Goal: Information Seeking & Learning: Learn about a topic

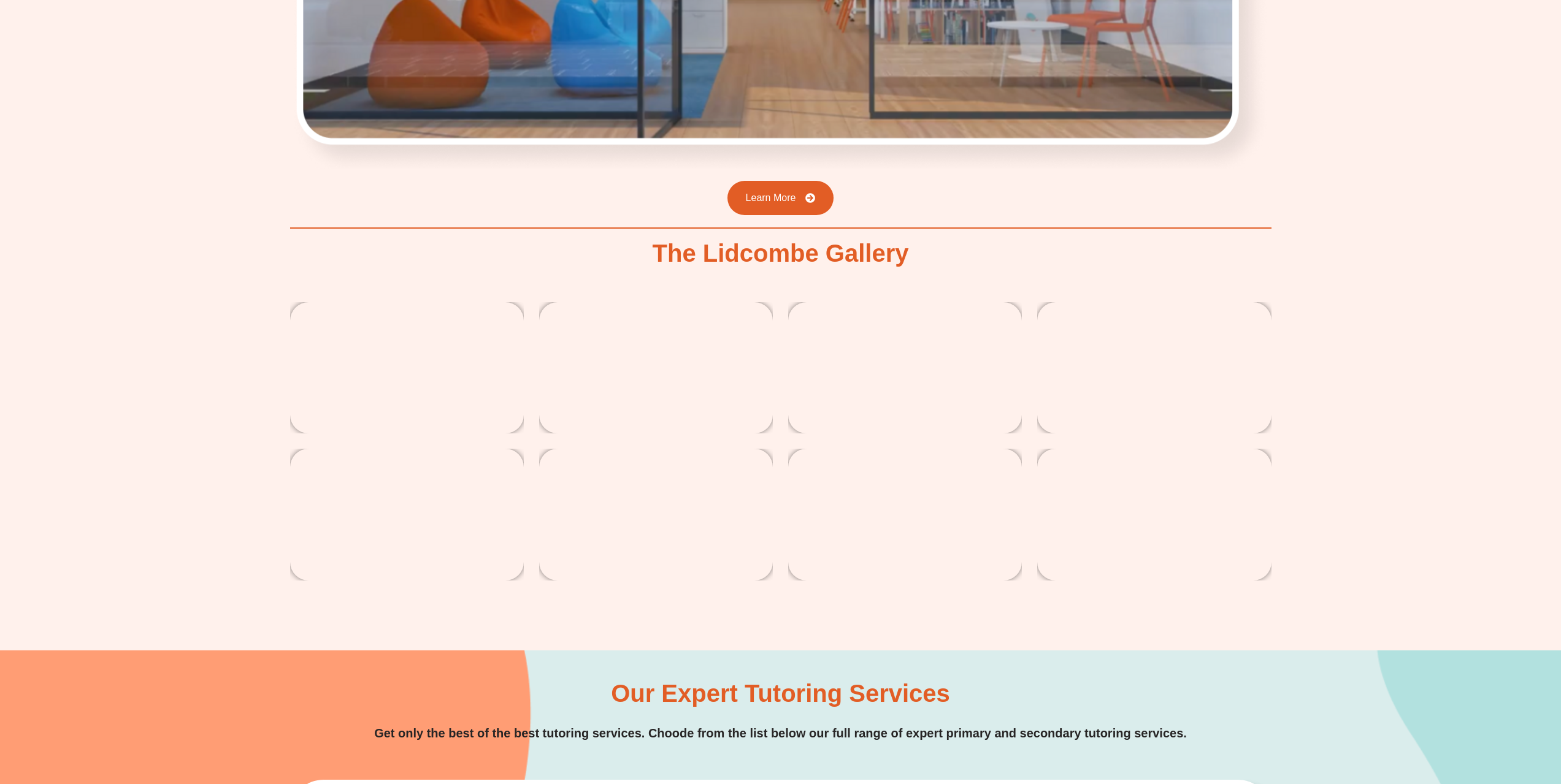
scroll to position [3371, 0]
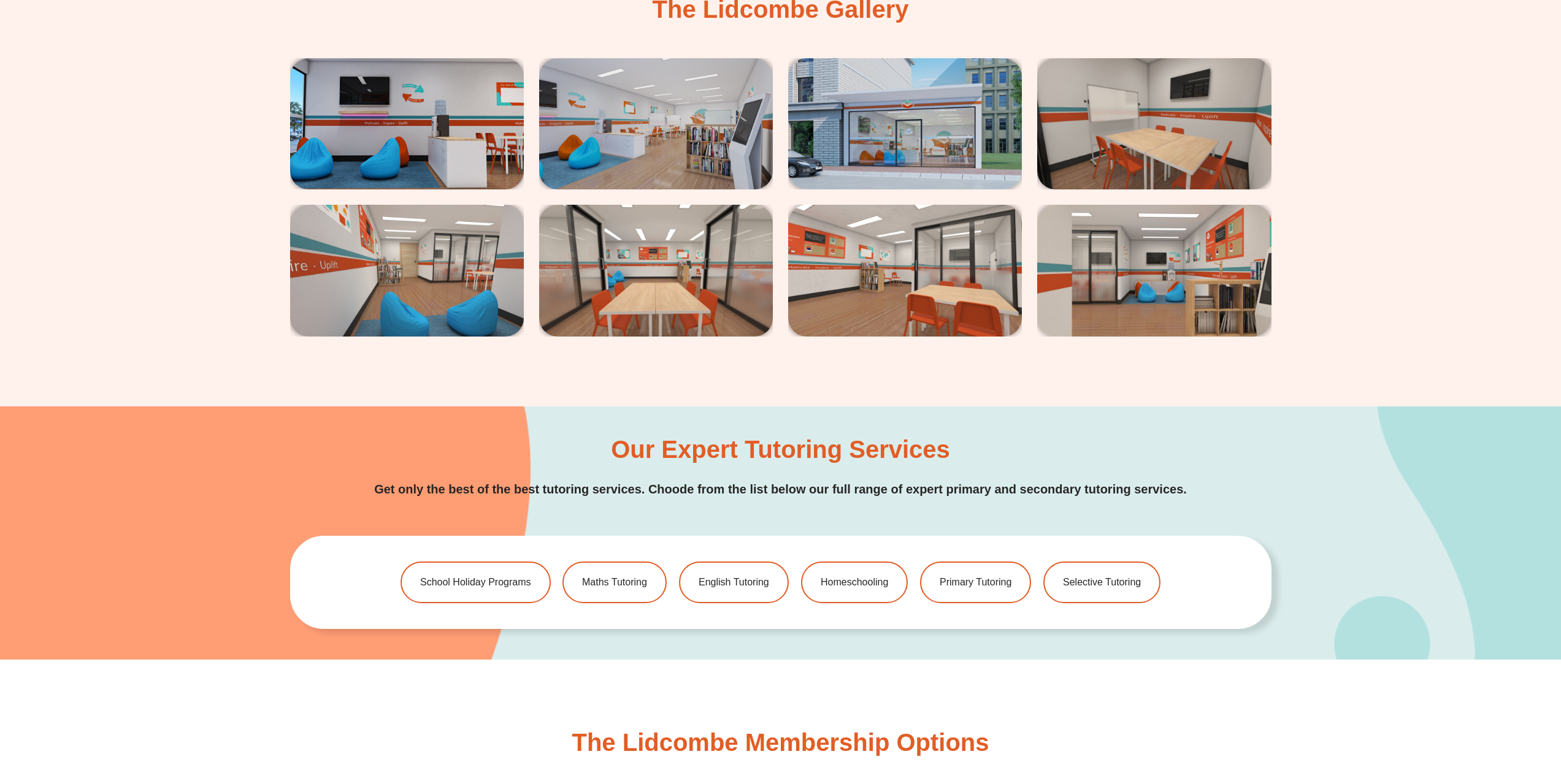
click at [1292, 484] on div "Our Expert Tutoring Services Get only the best of the best tutoring services. C…" at bounding box center [780, 533] width 1561 height 253
drag, startPoint x: 1238, startPoint y: 478, endPoint x: 1257, endPoint y: 499, distance: 28.3
click at [1257, 499] on div "Our Expert Tutoring Services Get only the best of the best tutoring services. C…" at bounding box center [781, 468] width 981 height 62
drag, startPoint x: 1257, startPoint y: 499, endPoint x: 1101, endPoint y: 461, distance: 160.6
click at [1101, 462] on div "Our Expert Tutoring Services Get only the best of the best tutoring services. C…" at bounding box center [781, 468] width 981 height 62
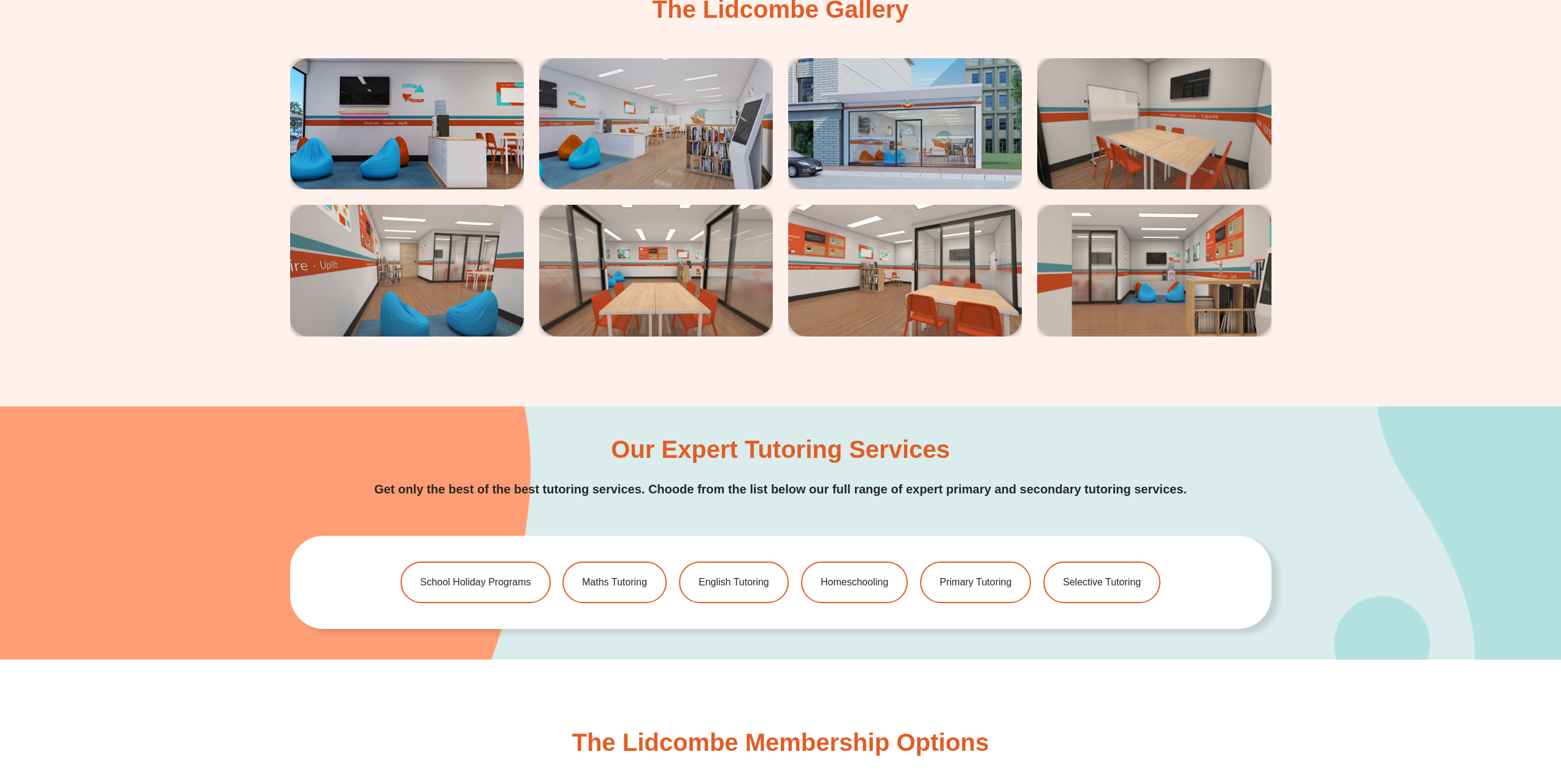
click at [1093, 459] on div "Our Expert Tutoring Services Get only the best of the best tutoring services. C…" at bounding box center [781, 468] width 981 height 62
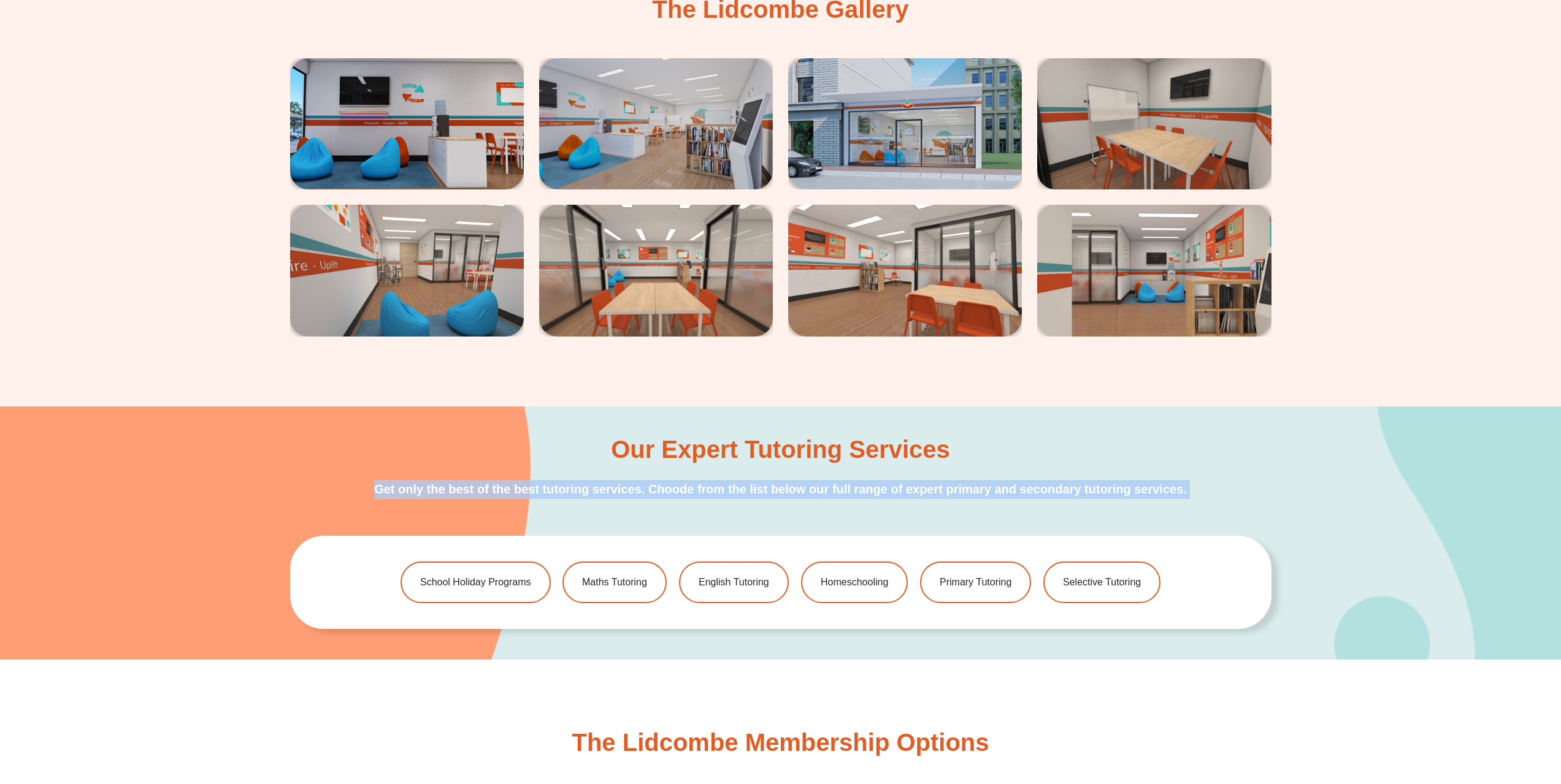
click at [1093, 459] on div "Our Expert Tutoring Services Get only the best of the best tutoring services. C…" at bounding box center [781, 468] width 981 height 62
drag, startPoint x: 1093, startPoint y: 459, endPoint x: 1194, endPoint y: 473, distance: 102.0
click at [1194, 473] on div "Our Expert Tutoring Services Get only the best of the best tutoring services. C…" at bounding box center [781, 468] width 981 height 62
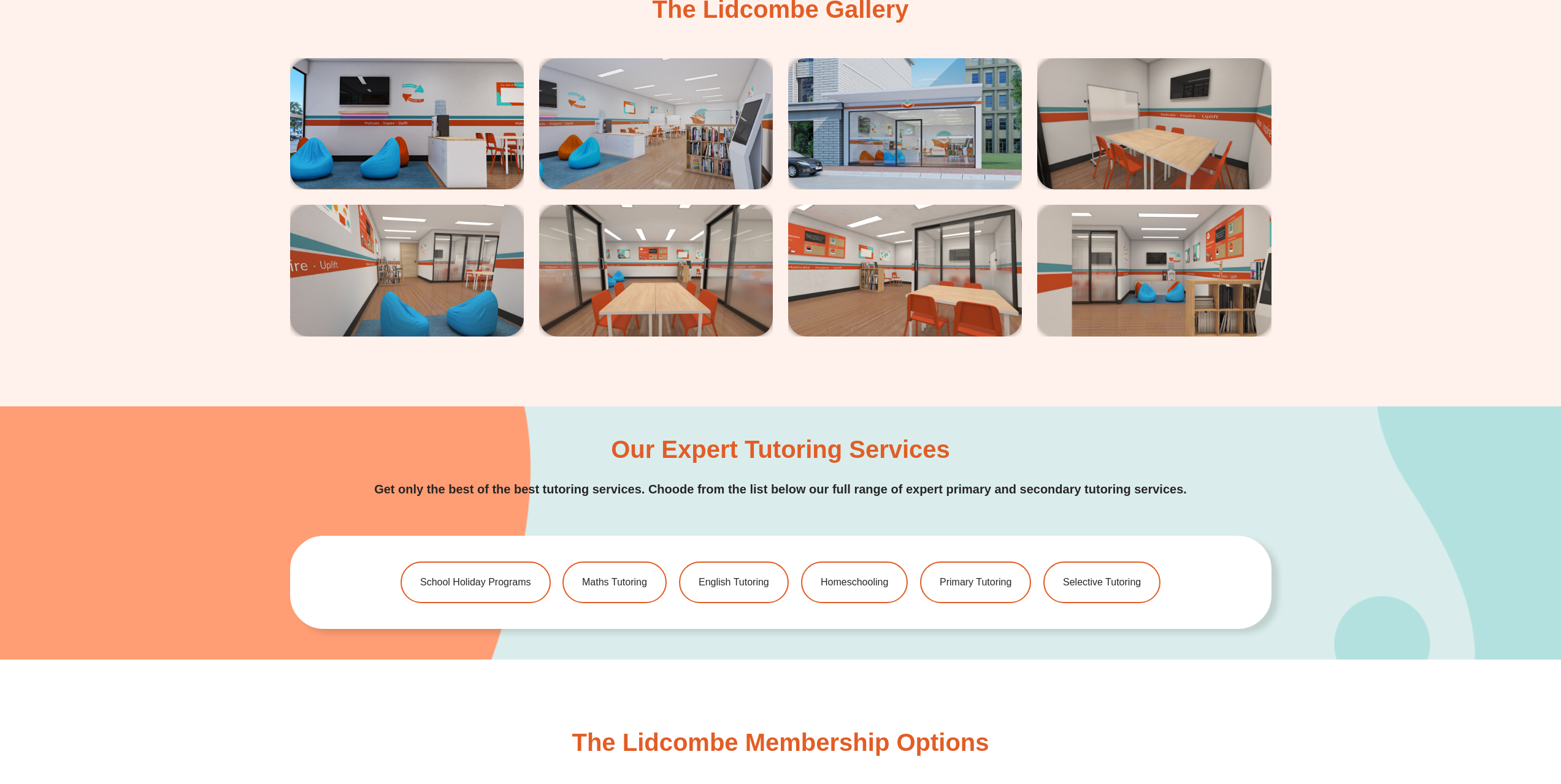
click at [1194, 473] on div "Our Expert Tutoring Services Get only the best of the best tutoring services. C…" at bounding box center [781, 468] width 981 height 62
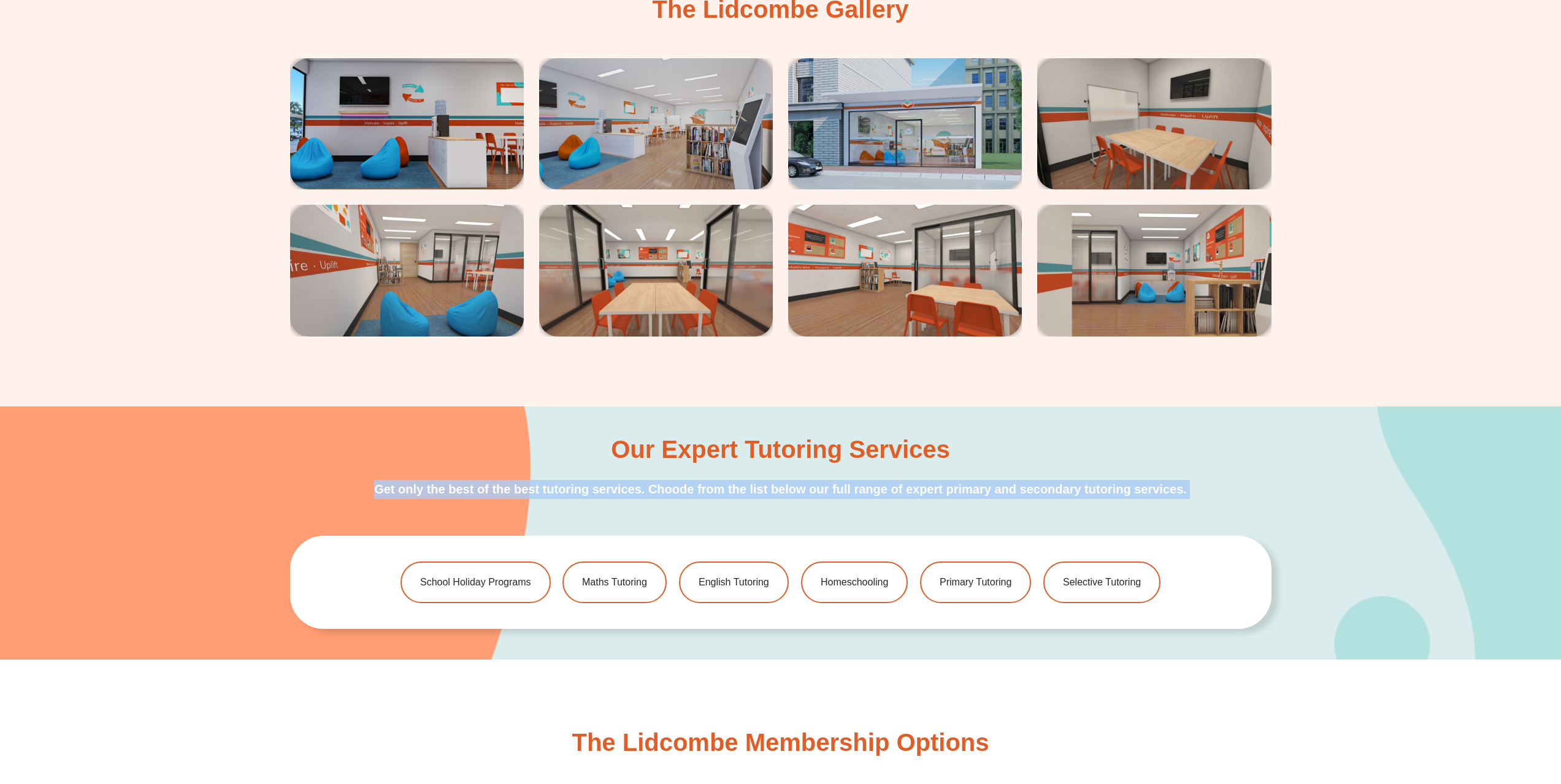
click at [1194, 473] on div "Our Expert Tutoring Services Get only the best of the best tutoring services. C…" at bounding box center [781, 468] width 981 height 62
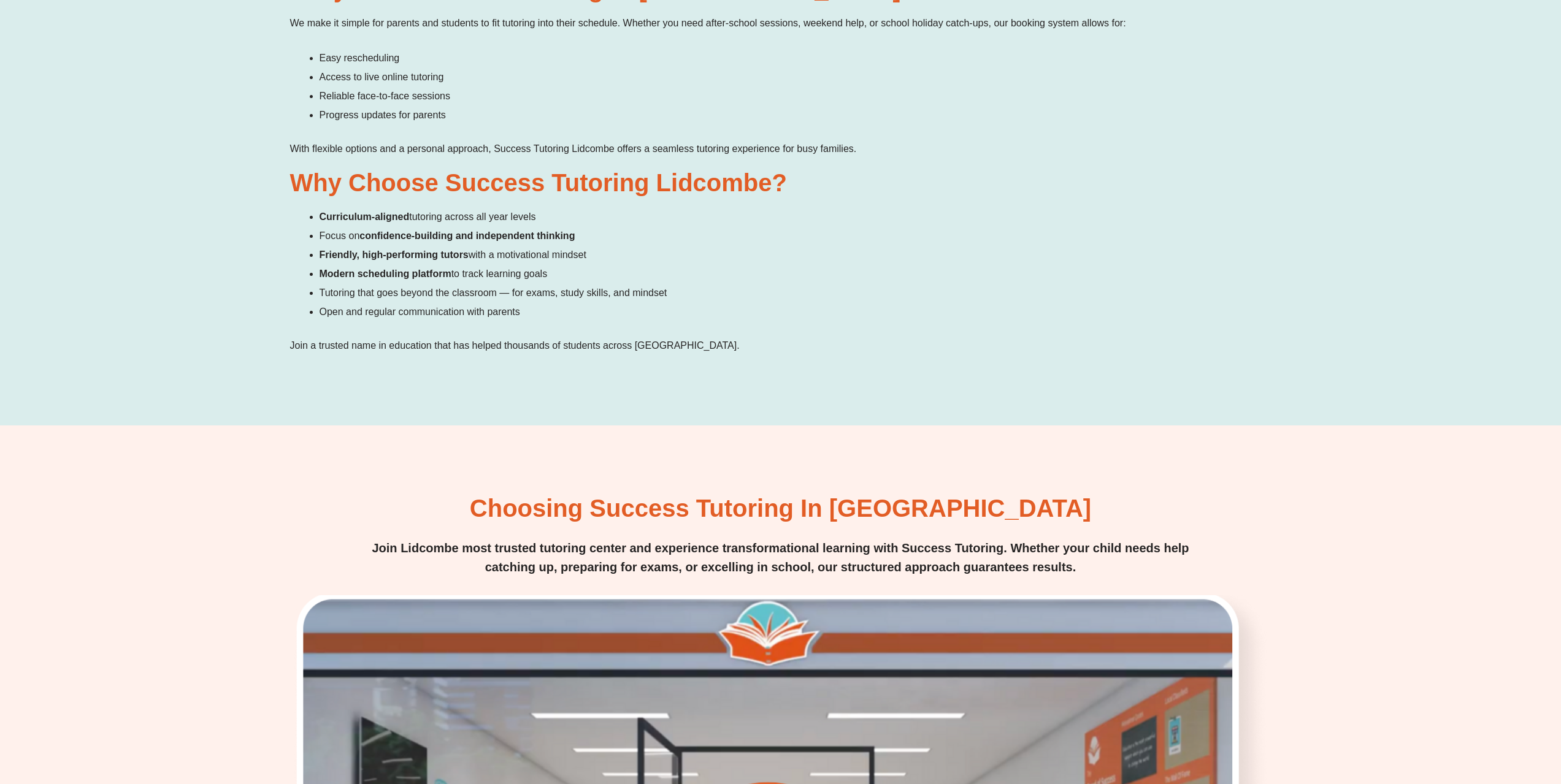
scroll to position [2146, 0]
